Goal: Task Accomplishment & Management: Use online tool/utility

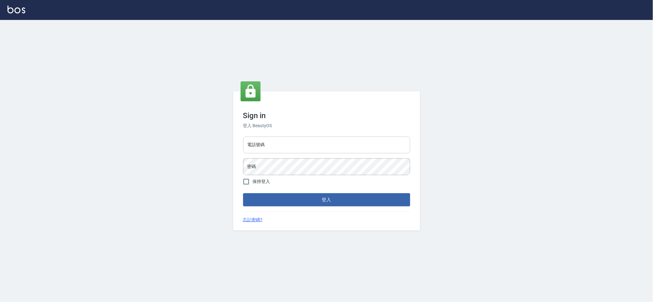
click at [272, 142] on input "電話號碼" at bounding box center [326, 144] width 167 height 17
type input "ㄩ"
type input "m"
click at [273, 149] on input "電話號碼" at bounding box center [326, 144] width 167 height 17
type input "0223709007"
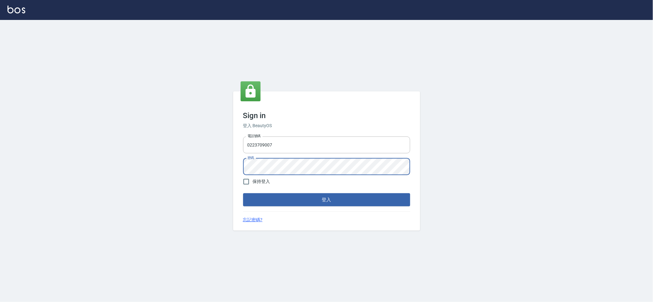
click at [243, 193] on button "登入" at bounding box center [326, 199] width 167 height 13
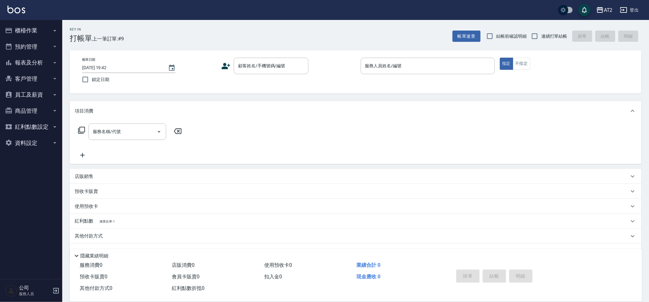
click at [544, 23] on div "Key In 打帳單 上一筆訂單:#9 帳單速查 結帳前確認明細 連續打單結帳 掛單 結帳 明細" at bounding box center [352, 31] width 580 height 23
click at [531, 36] on div "帳單速查 結帳前確認明細 連續打單結帳 掛單 結帳 明細" at bounding box center [547, 36] width 189 height 13
click at [537, 35] on input "連續打單結帳" at bounding box center [535, 36] width 13 height 13
checkbox input "true"
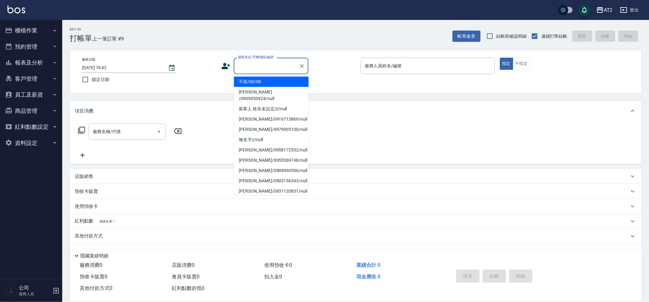
click at [274, 63] on div "顧客姓名/手機號碼/編號 顧客姓名/手機號碼/編號" at bounding box center [271, 66] width 75 height 17
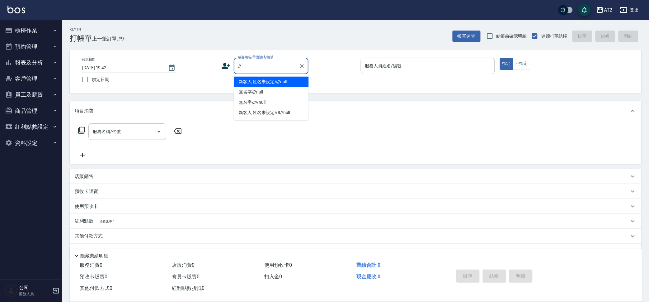
type input "新客人 姓名未設定////null"
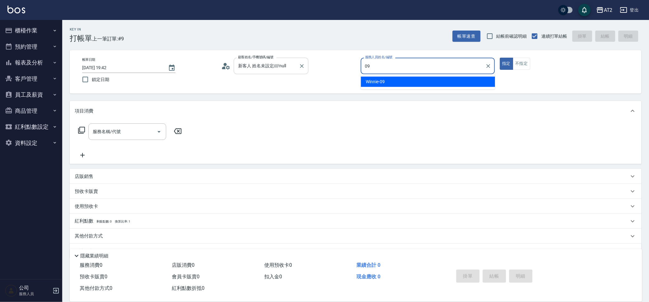
type input "Winnie-09"
type button "true"
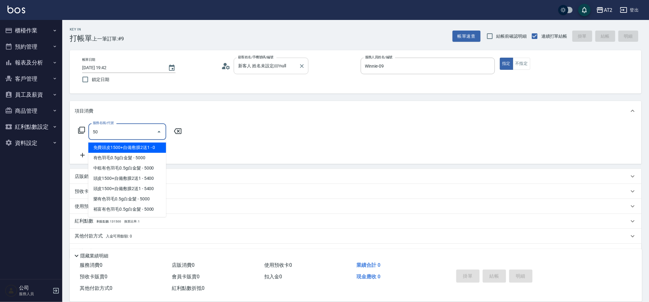
type input "501"
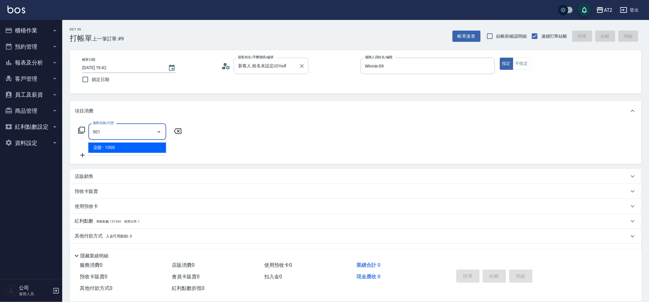
type input "100"
type input "染髮(501)"
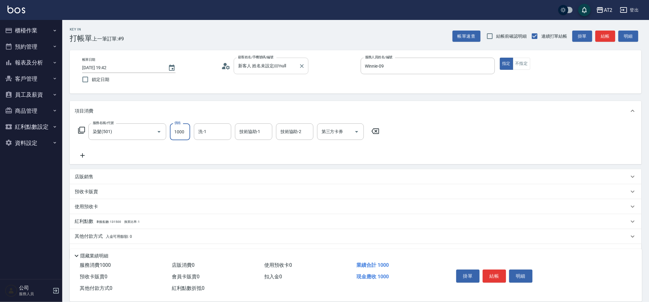
type input "0"
type input "40"
type input "409"
type input "400"
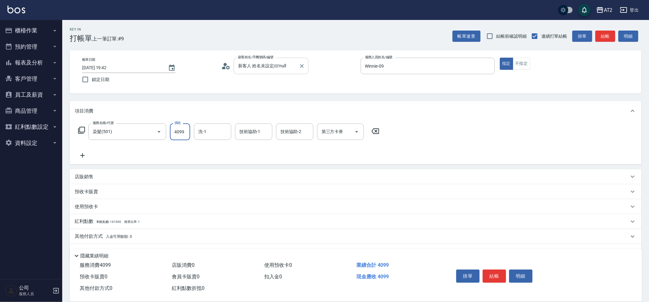
type input "4099"
type input "4"
click at [215, 126] on input "洗-1" at bounding box center [213, 131] width 32 height 11
type input "宣宣-40"
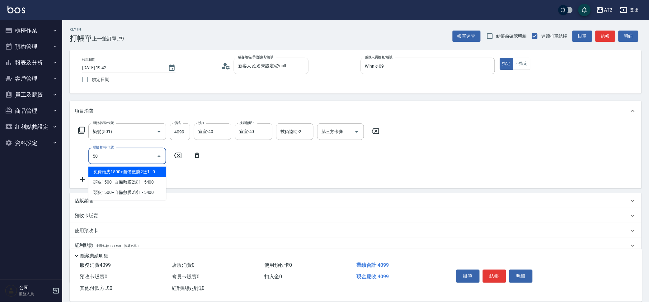
type input "502"
type input "450"
type input "漂髮(502)"
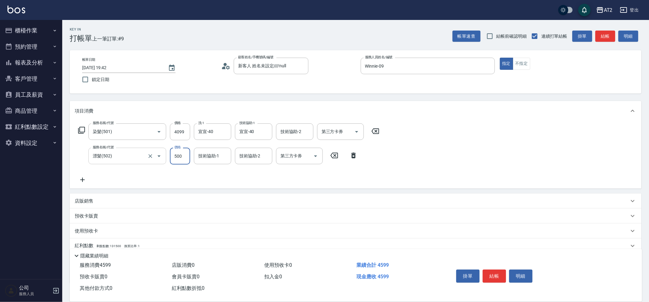
click at [148, 150] on div at bounding box center [154, 156] width 17 height 17
click at [149, 150] on div at bounding box center [154, 156] width 17 height 17
type input "400"
type input "601"
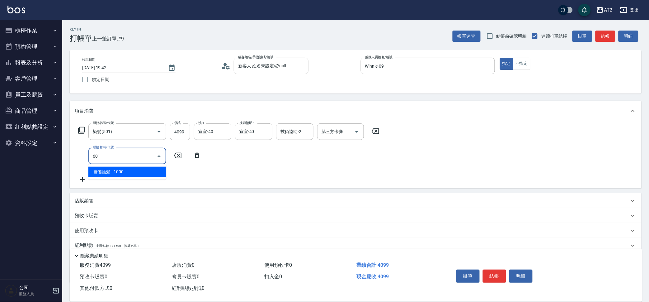
type input "500"
type input "自備護髮(601)"
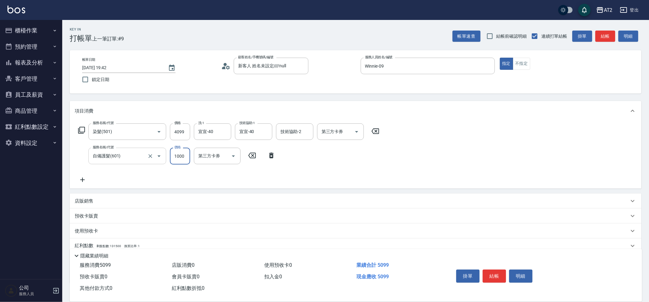
type input "410"
type input "270"
type input "670"
type input "27000"
type input "3100"
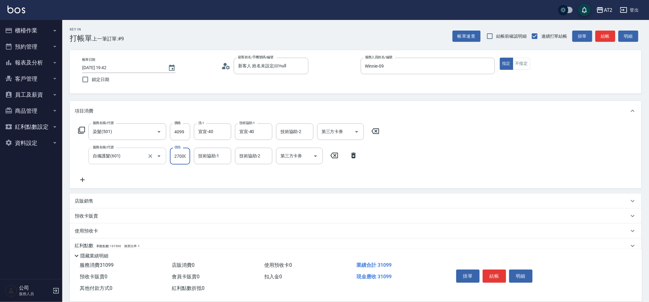
scroll to position [0, 1]
type input "2700"
type input "670"
type input "2700"
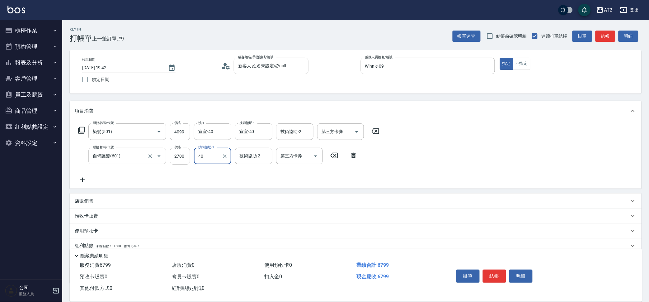
type input "宣宣-40"
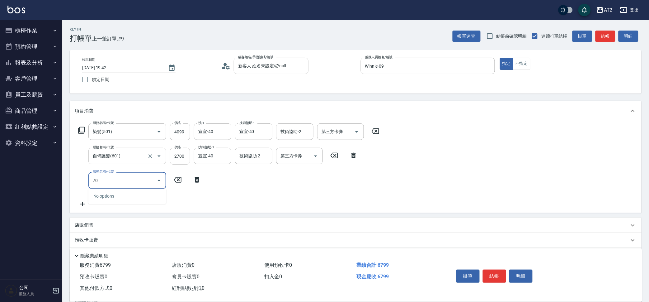
type input "705"
type input "1170"
type input "新羽毛鉑金接髮調整(705)"
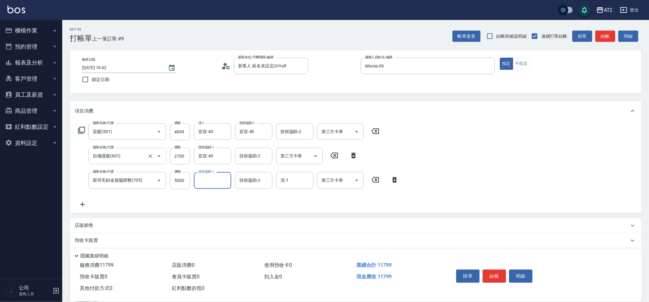
type input "4"
type input "小潔-34"
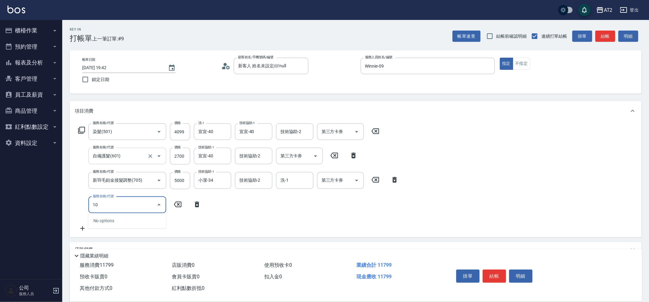
type input "101"
type input "1250"
type input "洗+AB劑(101)"
type input "7"
type input "1180"
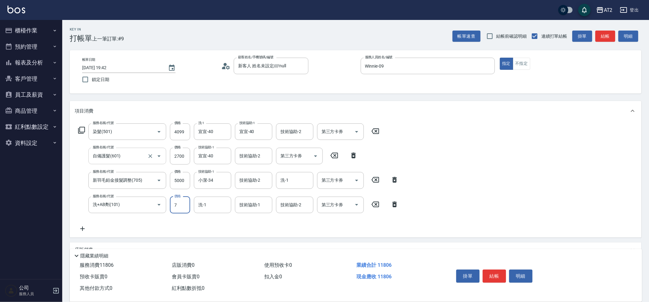
type input "79"
type input "1250"
type input "799"
type input "宣宣-40"
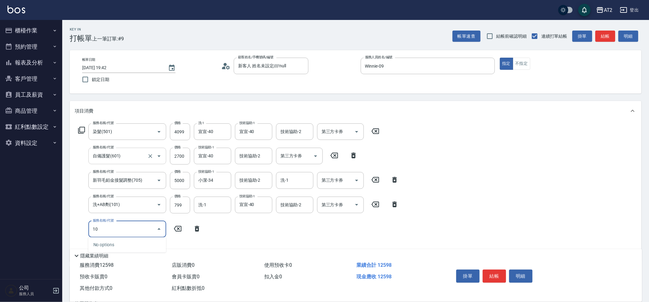
type input "105"
type input "1370"
type input "自備敷膜(105)"
type input "1"
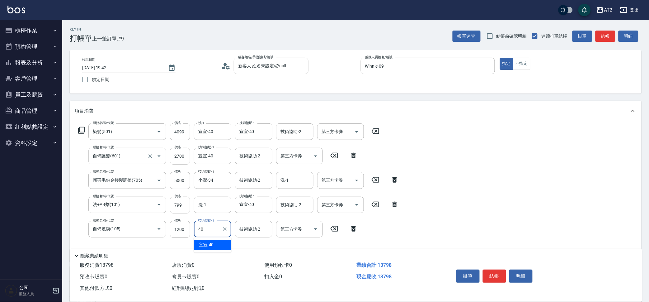
type input "宣宣-40"
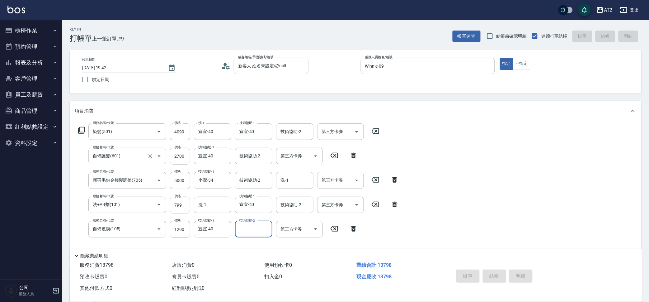
type input "[DATE] 19:43"
type input "0"
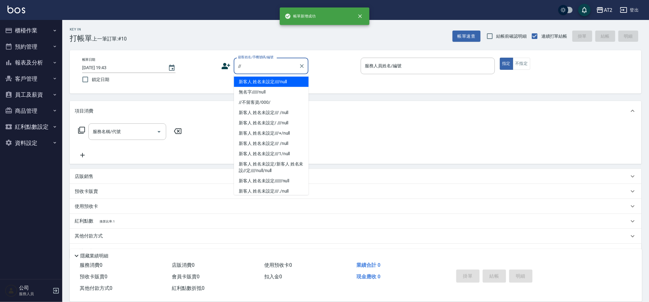
type input "新客人 姓名未設定////null"
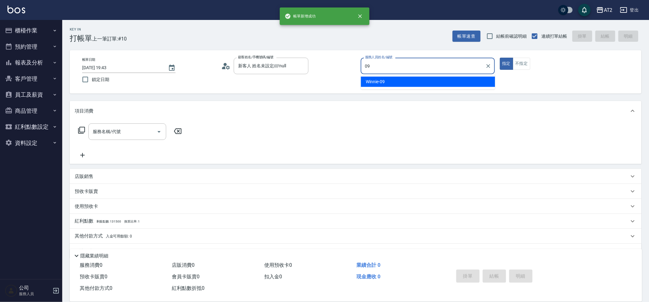
type input "Winnie-09"
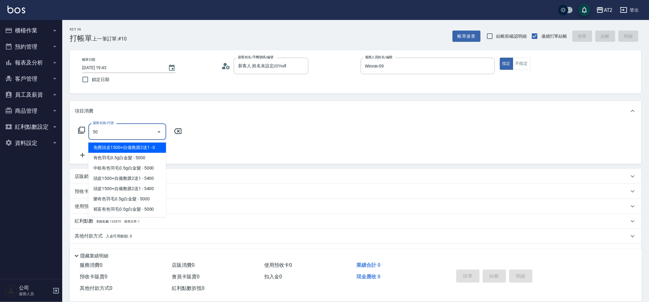
type input "501"
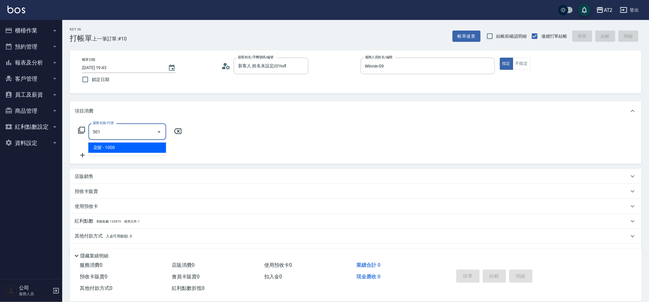
type input "100"
type input "染髮(501)"
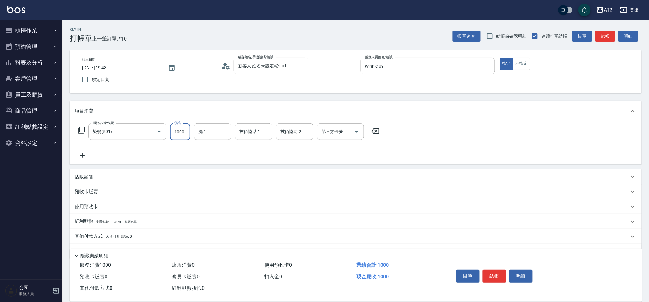
type input "0"
type input "20"
type input "209"
type input "200"
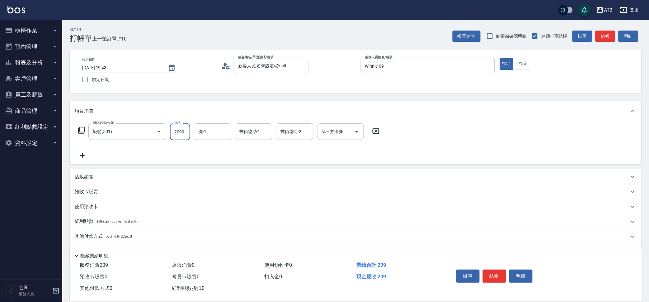
type input "2099"
type input "宣宣-40"
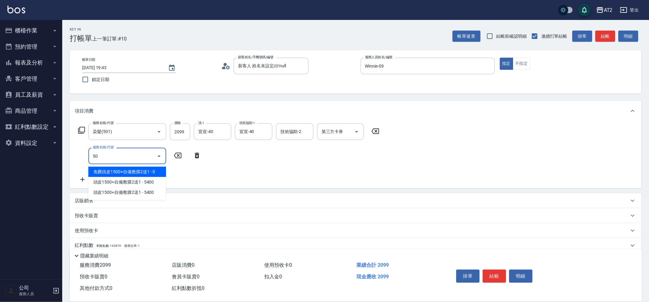
type input "502"
type input "250"
type input "漂髮(502)"
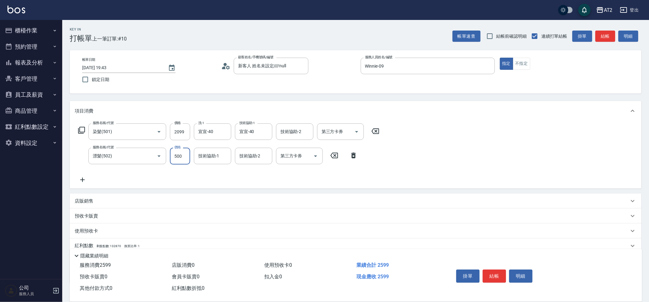
type input "0"
type input "200"
type input "0"
type input "宣宣-40"
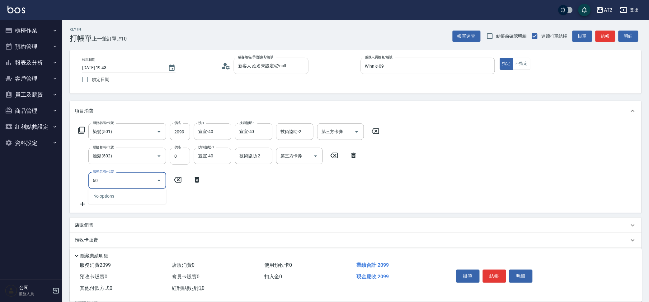
type input "601"
type input "300"
type input "自備護髮(601)"
type input "210"
type input "240"
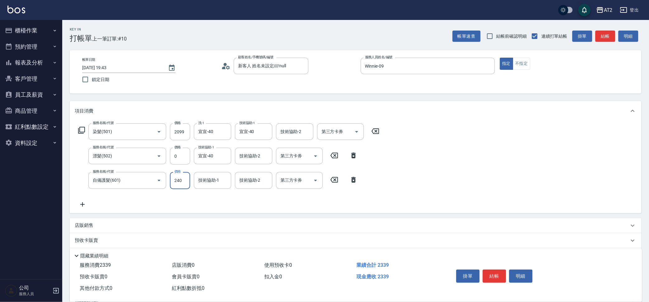
type input "440"
type input "2400"
type input "宣宣-40"
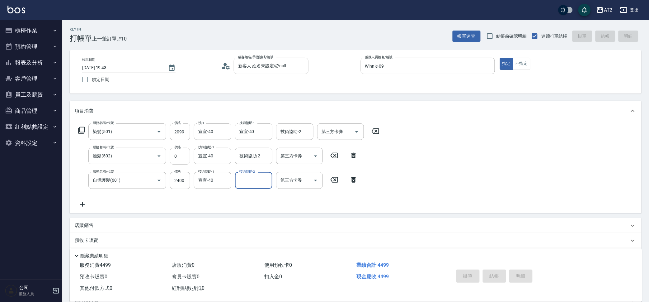
type input "[DATE] 19:44"
type input "0"
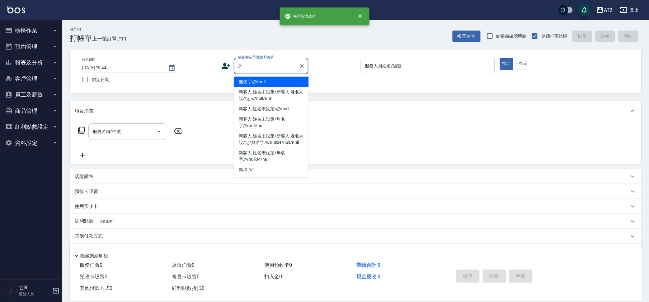
type input "無名字/////null"
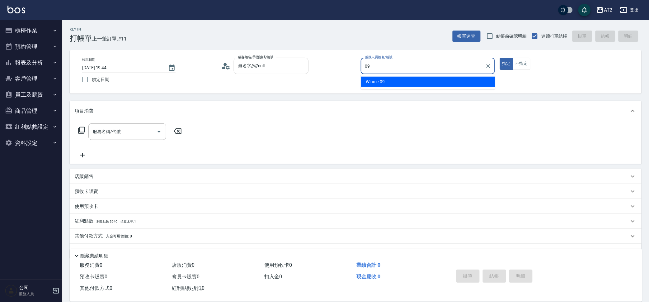
type input "Winnie-09"
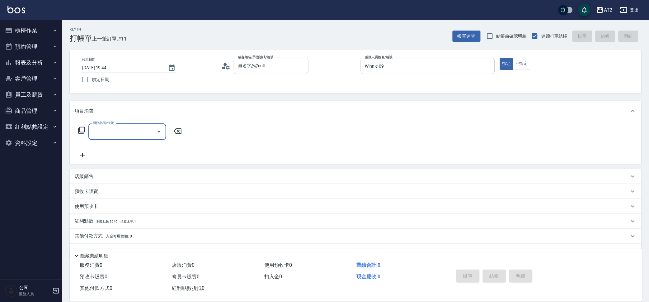
type input "新客人 姓名未設定////null"
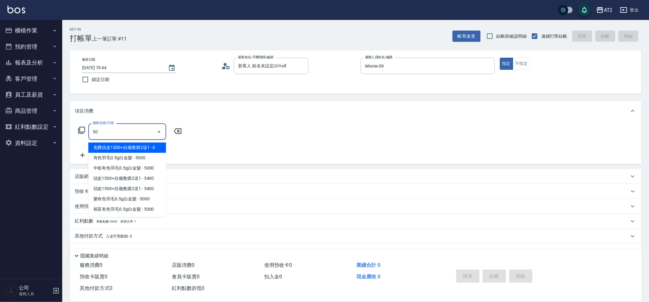
type input "501"
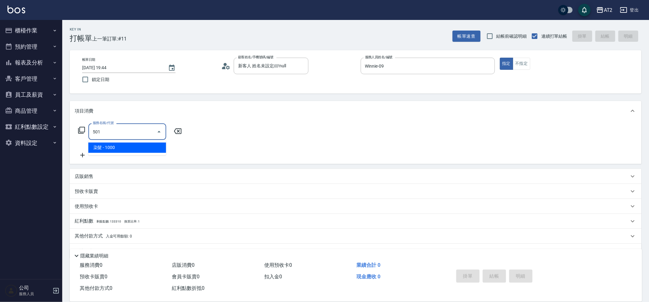
type input "100"
type input "染髮(501)"
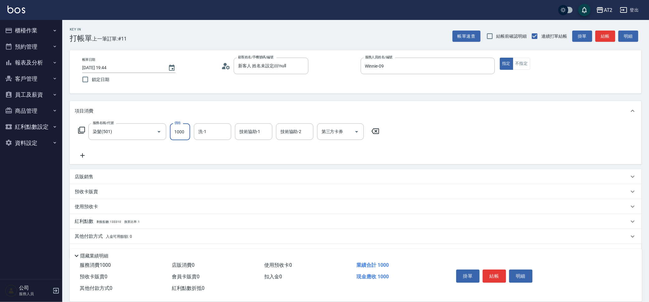
type input "0"
type input "20"
type input "209"
type input "200"
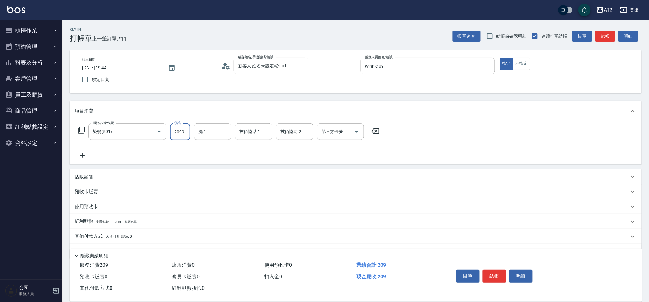
type input "2099"
type input "柒柒-41"
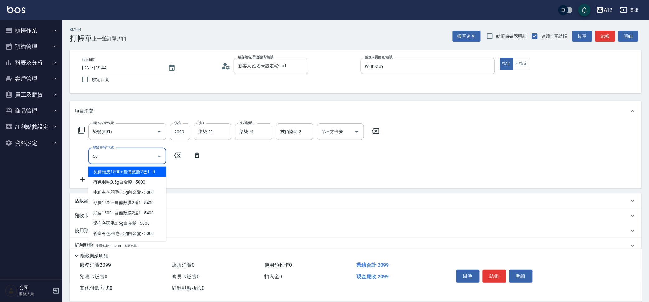
type input "502"
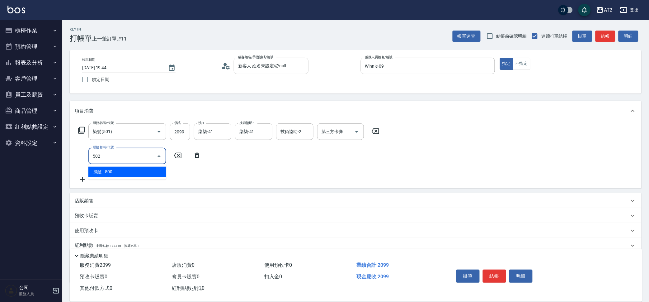
type input "250"
type input "漂髮(502)"
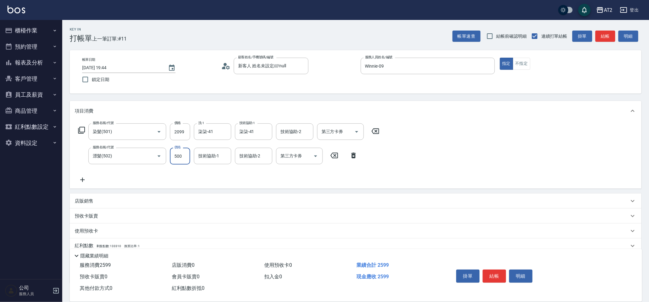
type input "200"
type input "0"
type input "柒柒-41"
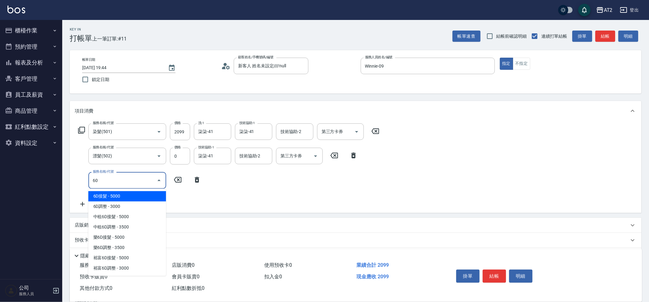
type input "601"
type input "300"
type input "自備護髮(601)"
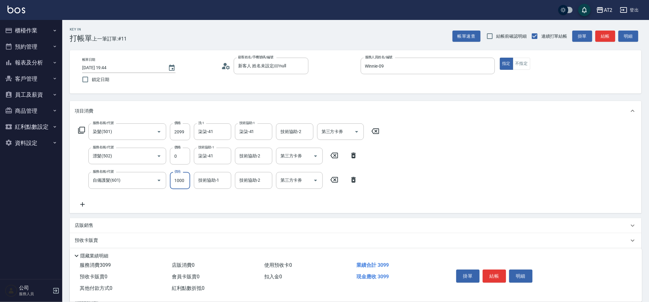
type input "2"
type input "210"
type input "240"
type input "230"
type input "2400"
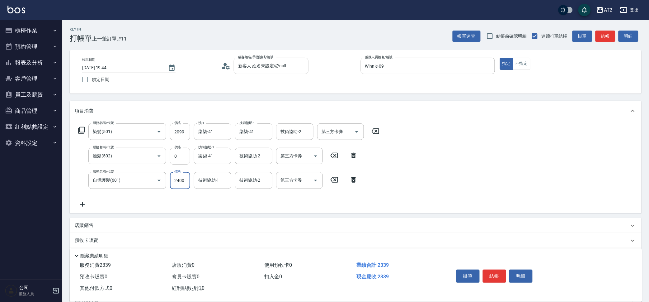
type input "440"
type input "2400"
type input "柒柒-41"
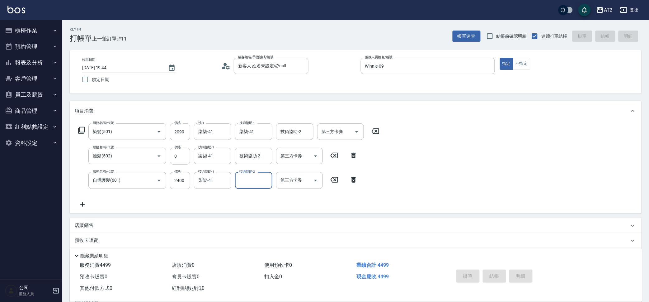
type input "0"
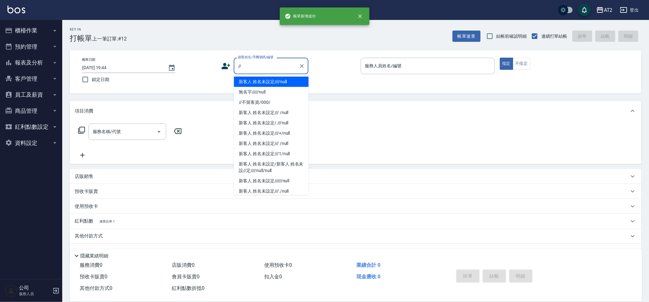
type input "新客人 姓名未設定////null"
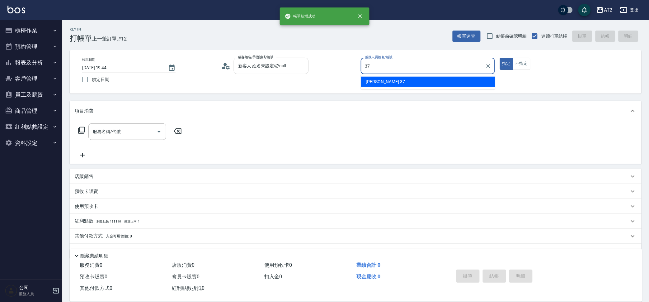
type input "[PERSON_NAME]-37"
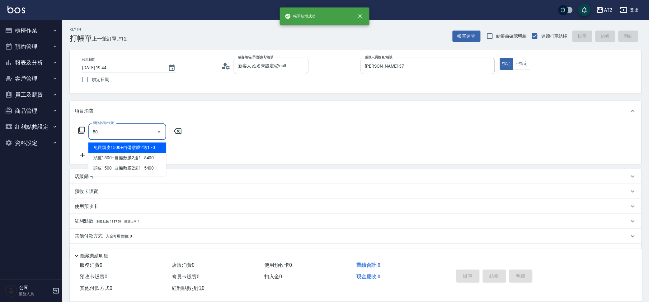
type input "501"
type input "100"
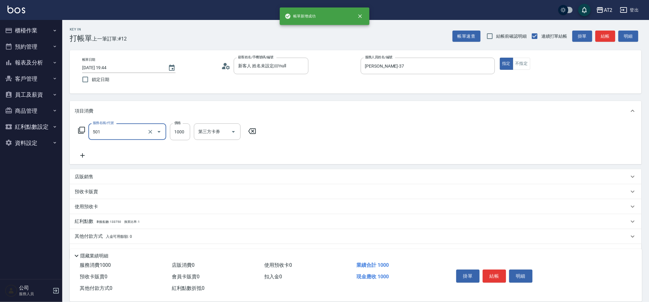
type input "染髮(501)"
type input "0"
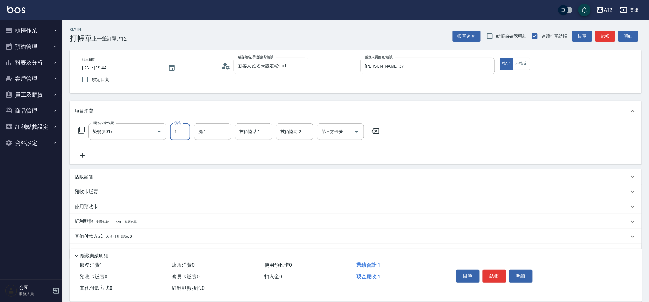
type input "14"
type input "10"
type input "149"
type input "140"
type input "1499"
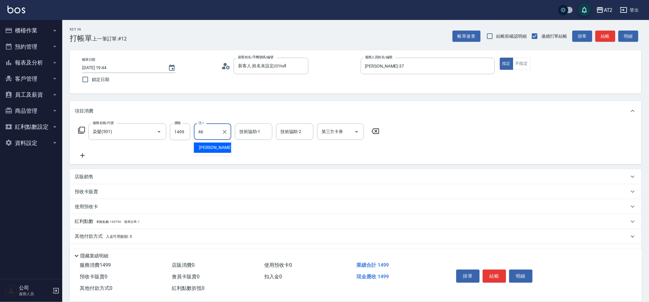
type input "[PERSON_NAME]-46"
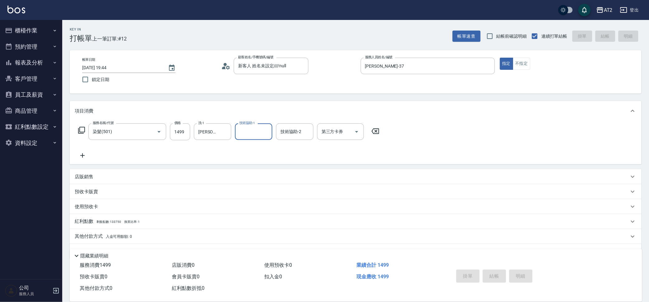
type input "0"
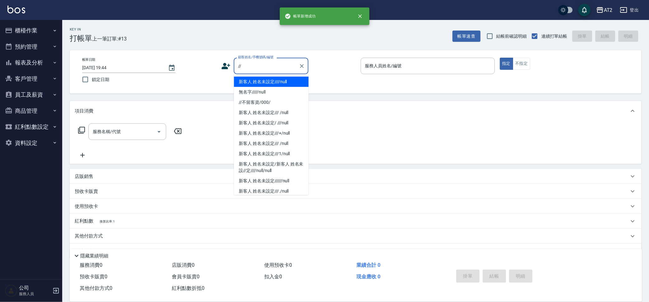
type input "新客人 姓名未設定////null"
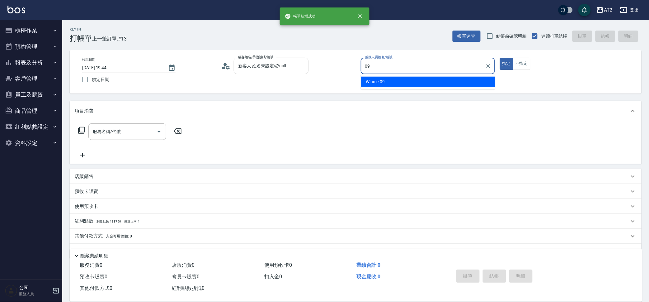
type input "Winnie-09"
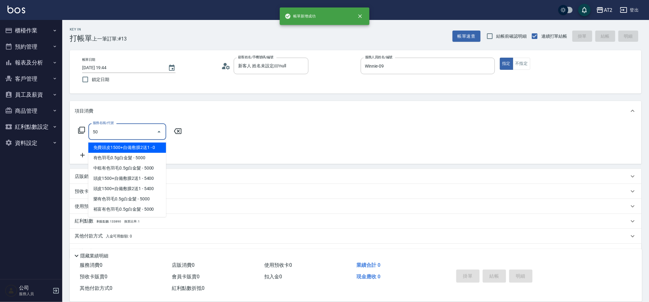
type input "501"
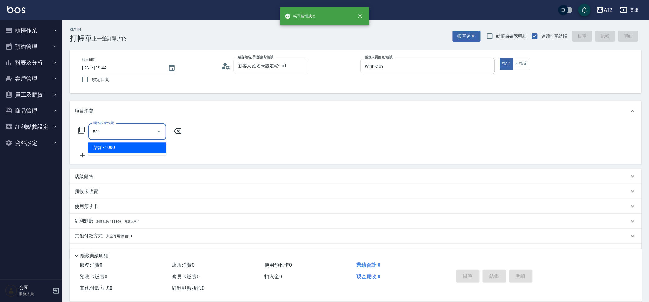
type input "100"
type input "染髮(501)"
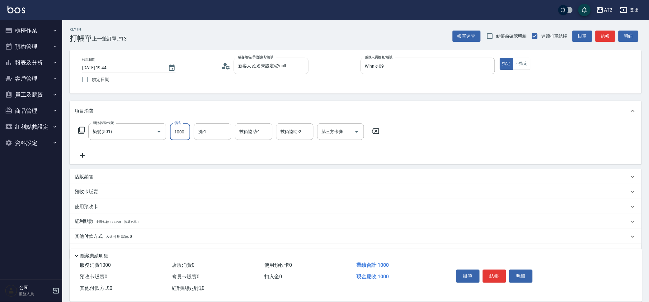
type input "0"
type input "27"
type input "20"
type input "279"
type input "270"
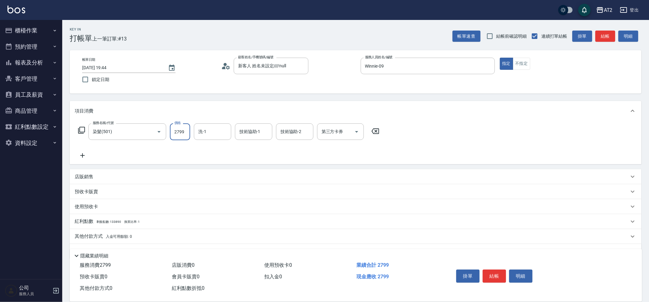
type input "2799"
type input "柒柒-41"
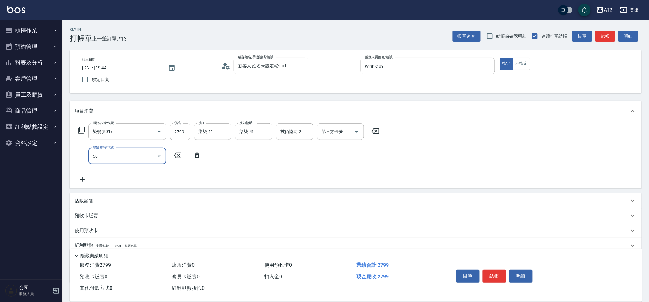
type input "502"
type input "320"
type input "漂髮(502)"
type input "280"
type input "40"
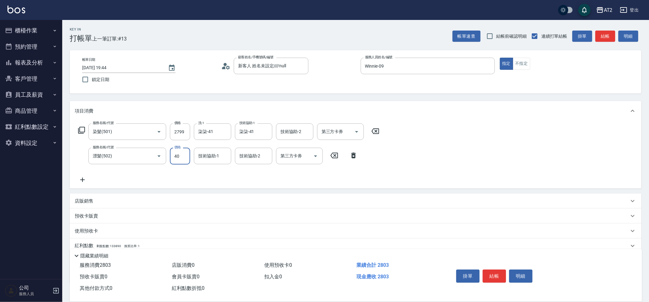
type input "310"
type input "400"
type input "柒柒-41"
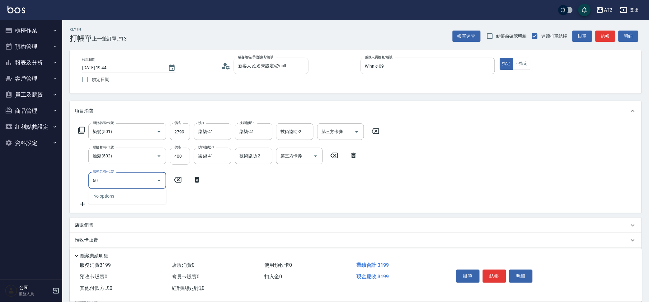
type input "601"
type input "410"
type input "自備護髮(601)"
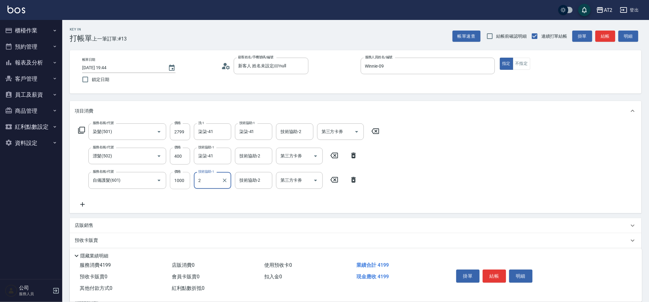
type input "2"
click at [173, 178] on input "1000" at bounding box center [180, 180] width 20 height 17
type input "2"
type input "320"
type input "270"
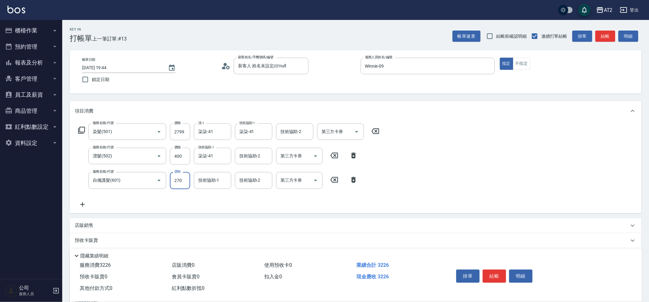
type input "580"
type input "2700"
type input "柒柒-41"
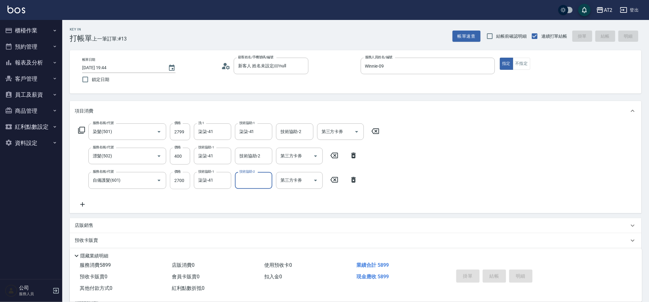
type input "0"
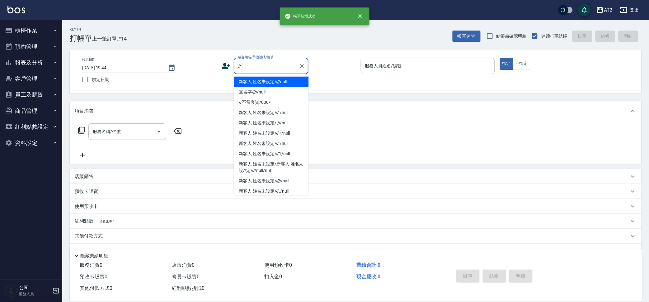
type input "新客人 姓名未設定////null"
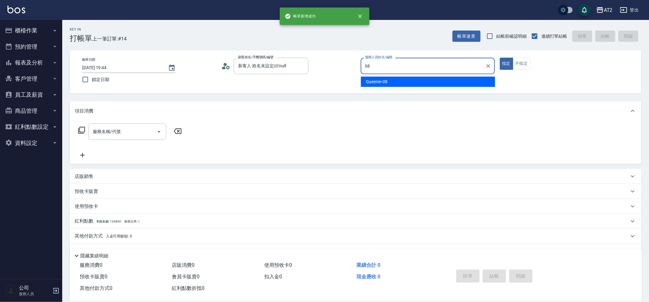
type input "Queenie-08"
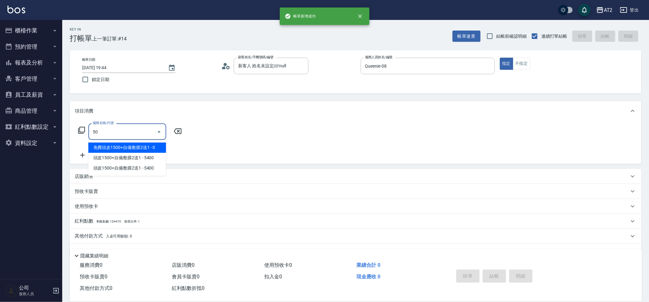
type input "501"
type input "100"
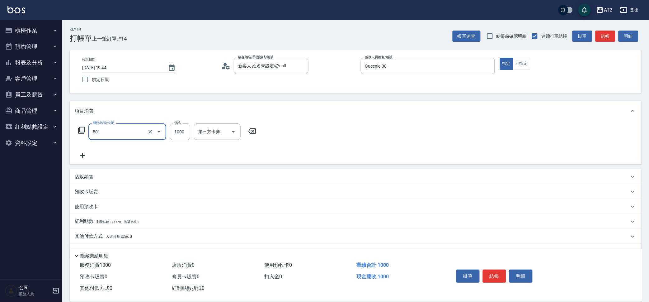
type input "染髮(501)"
type input "0"
type input "27"
type input "20"
type input "279"
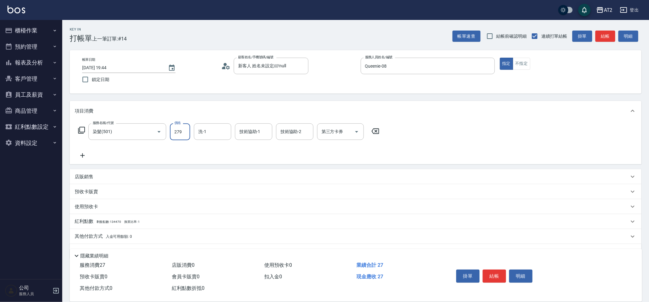
type input "270"
type input "2799"
type input "49"
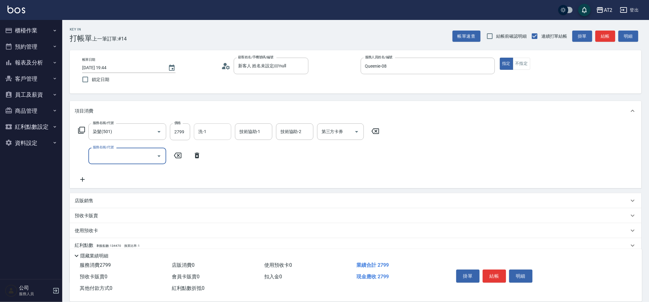
click at [197, 139] on div "洗-1" at bounding box center [212, 131] width 37 height 17
type input "Ava-47"
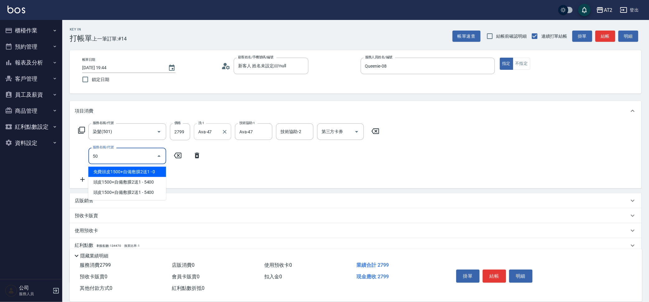
type input "502"
type input "320"
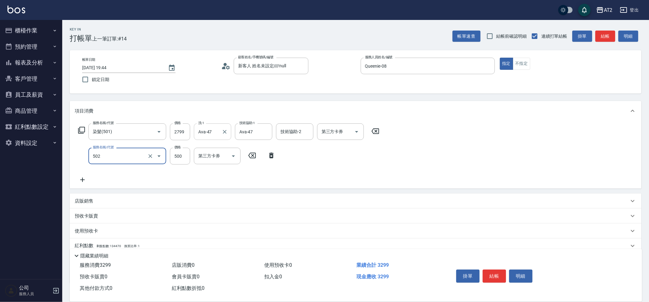
type input "漂髮(502)"
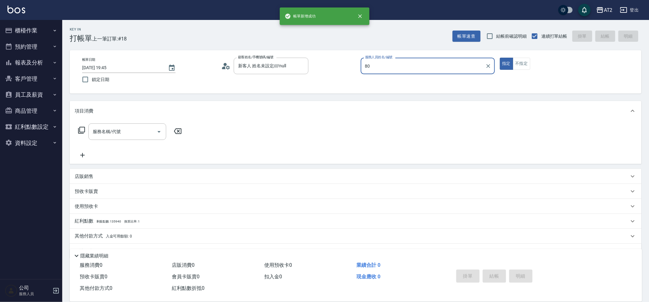
click at [500, 58] on button "指定" at bounding box center [506, 64] width 13 height 12
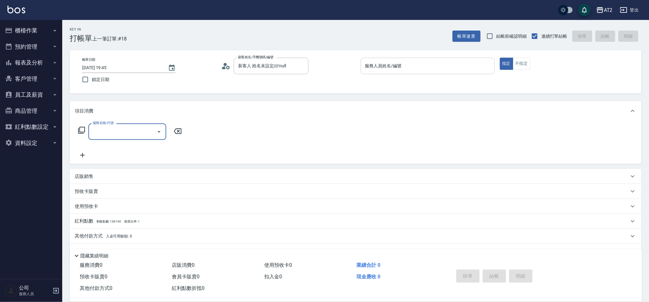
click at [399, 67] on input "服務人員姓名/編號" at bounding box center [428, 65] width 129 height 11
click at [54, 63] on icon "button" at bounding box center [54, 62] width 5 height 5
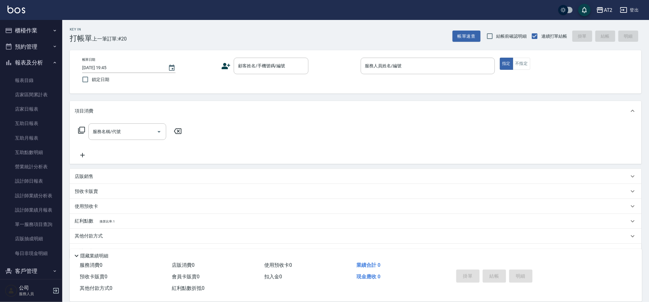
click at [283, 56] on div "帳單日期 [DATE] 19:45 鎖定日期 顧客姓名/手機號碼/編號 顧客姓名/手機號碼/編號 服務人員姓名/編號 服務人員姓名/編號 指定 不指定" at bounding box center [356, 71] width 572 height 43
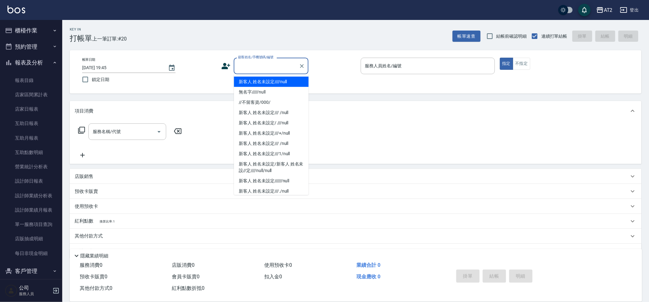
click at [276, 62] on input "顧客姓名/手機號碼/編號" at bounding box center [267, 65] width 60 height 11
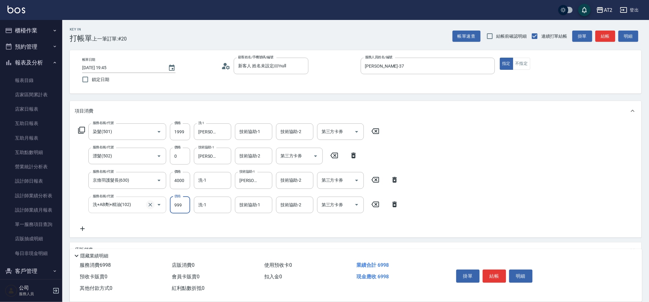
click at [153, 204] on icon "Clear" at bounding box center [150, 205] width 6 height 6
click at [188, 133] on input "1999" at bounding box center [180, 131] width 20 height 17
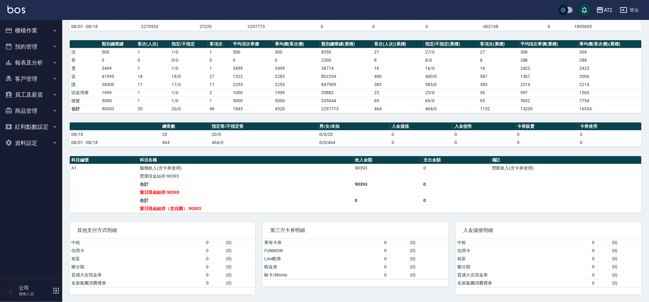
scroll to position [69, 0]
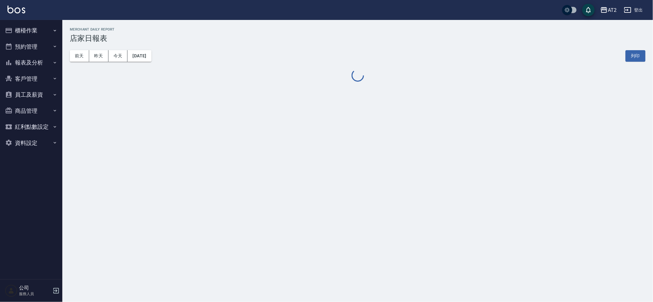
click at [39, 61] on button "報表及分析" at bounding box center [30, 63] width 57 height 16
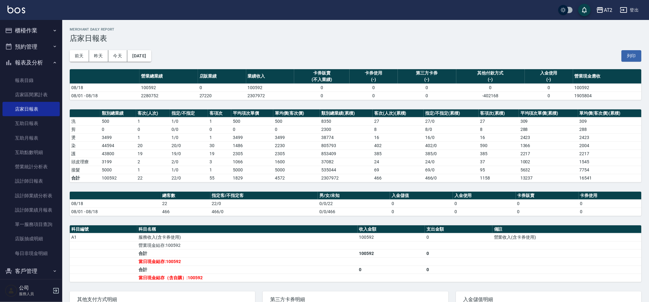
drag, startPoint x: 331, startPoint y: 3, endPoint x: 317, endPoint y: 51, distance: 50.5
click at [317, 51] on div "前天 昨天 今天 2025/08/18 列印" at bounding box center [356, 56] width 572 height 26
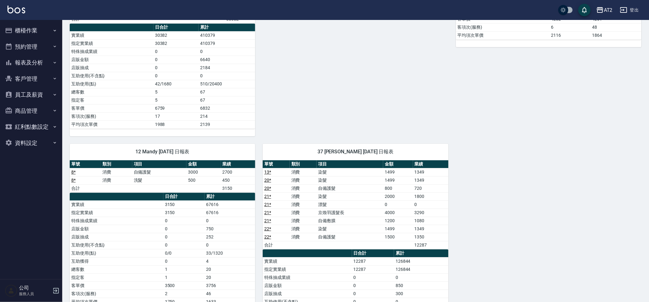
scroll to position [464, 0]
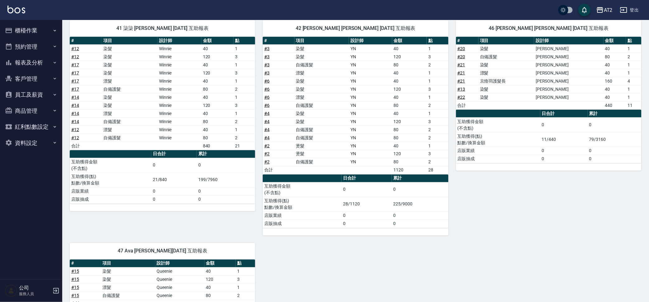
scroll to position [321, 0]
